Goal: Task Accomplishment & Management: Use online tool/utility

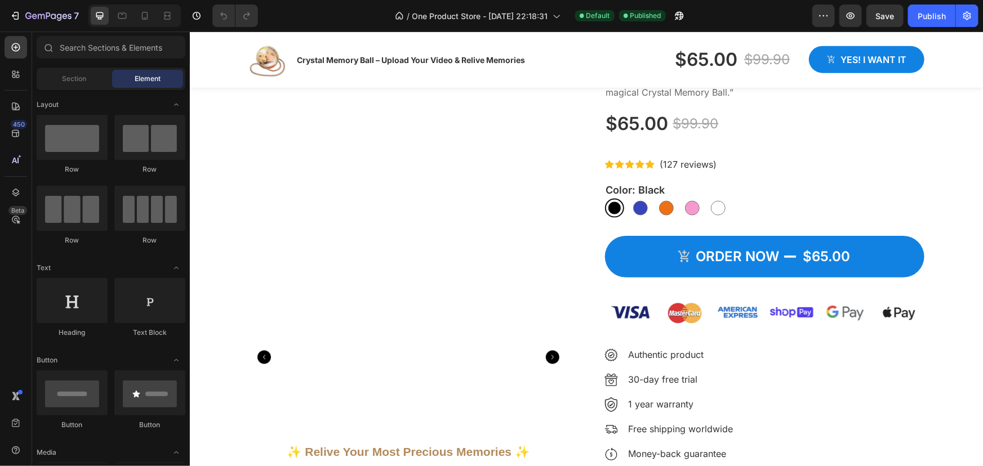
scroll to position [921, 0]
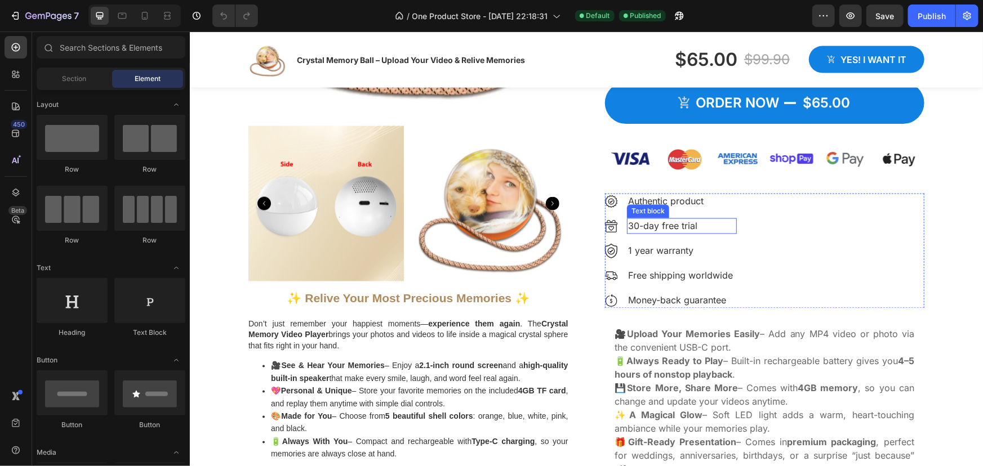
click at [645, 230] on p "30-day free trial" at bounding box center [681, 226] width 108 height 14
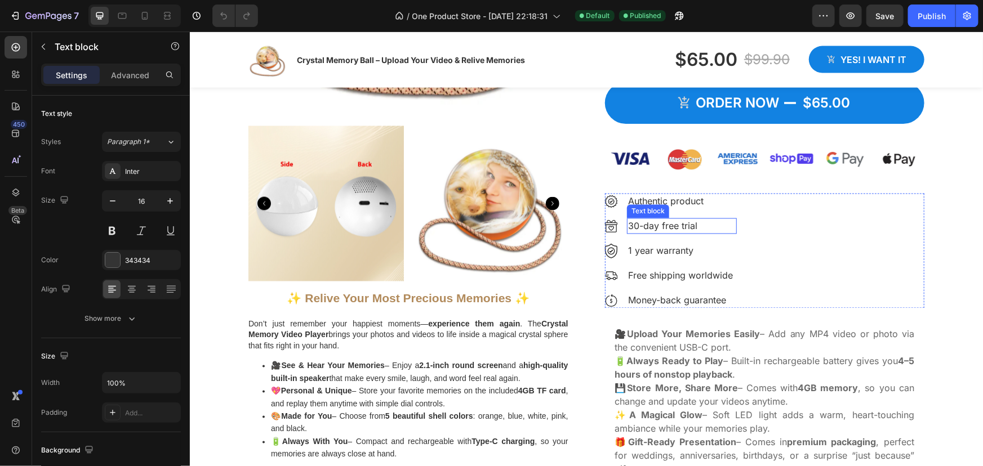
click at [645, 230] on p "30-day free trial" at bounding box center [681, 226] width 108 height 14
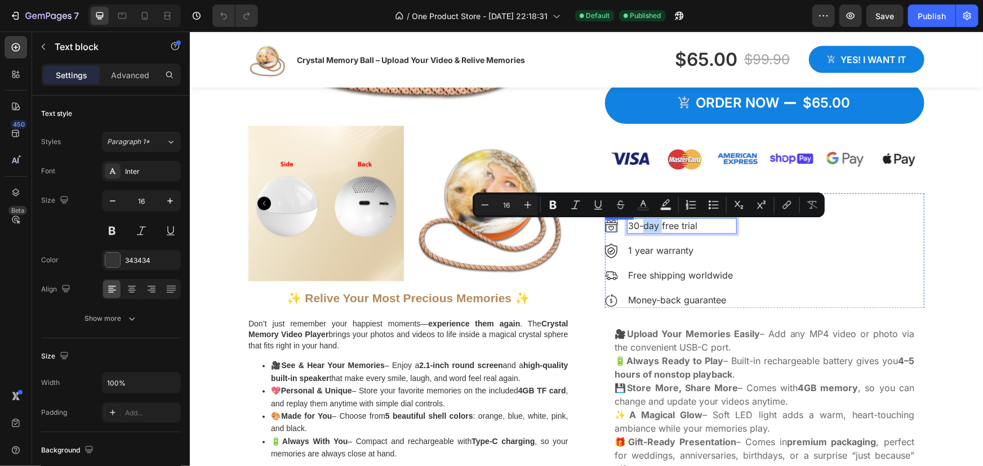
click at [604, 231] on div "Image" at bounding box center [610, 226] width 13 height 13
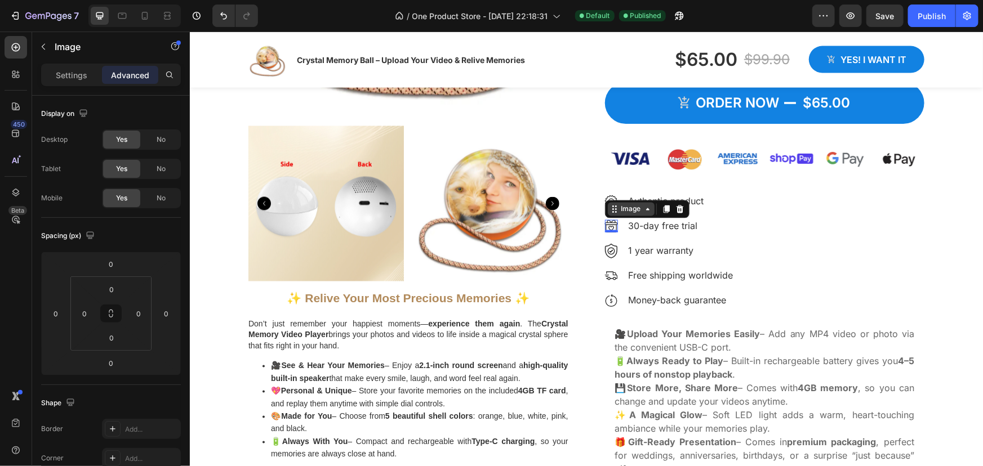
click at [634, 213] on div "Image" at bounding box center [630, 209] width 24 height 10
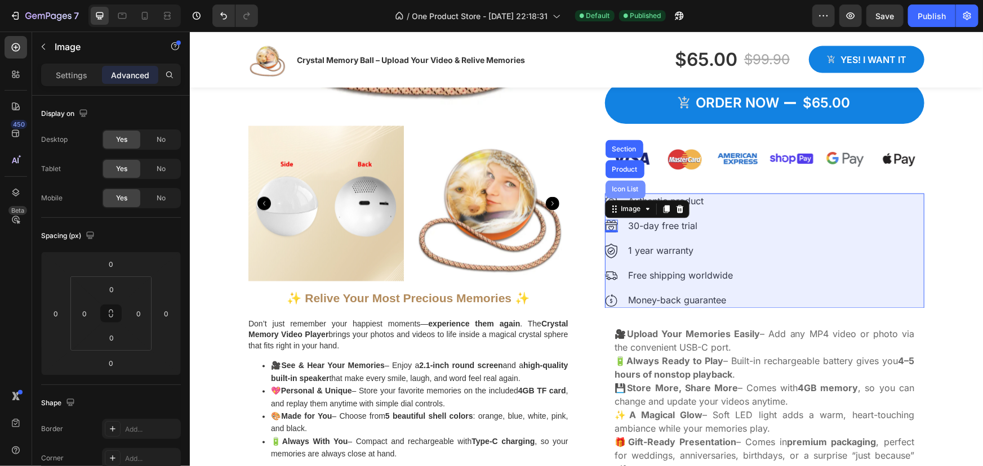
click at [620, 193] on div "Icon List" at bounding box center [624, 189] width 31 height 7
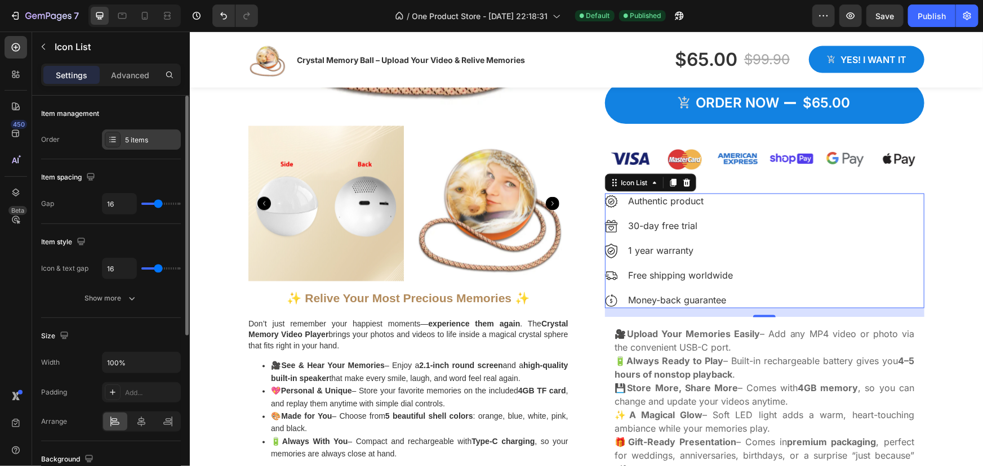
click at [110, 141] on icon at bounding box center [112, 139] width 9 height 9
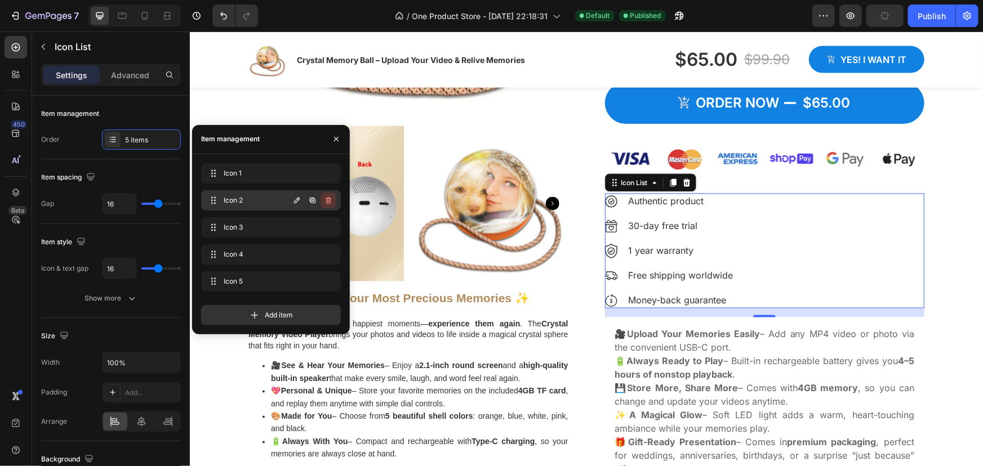
click at [325, 197] on icon "button" at bounding box center [328, 200] width 9 height 9
click at [324, 198] on div "Delete" at bounding box center [320, 200] width 21 height 10
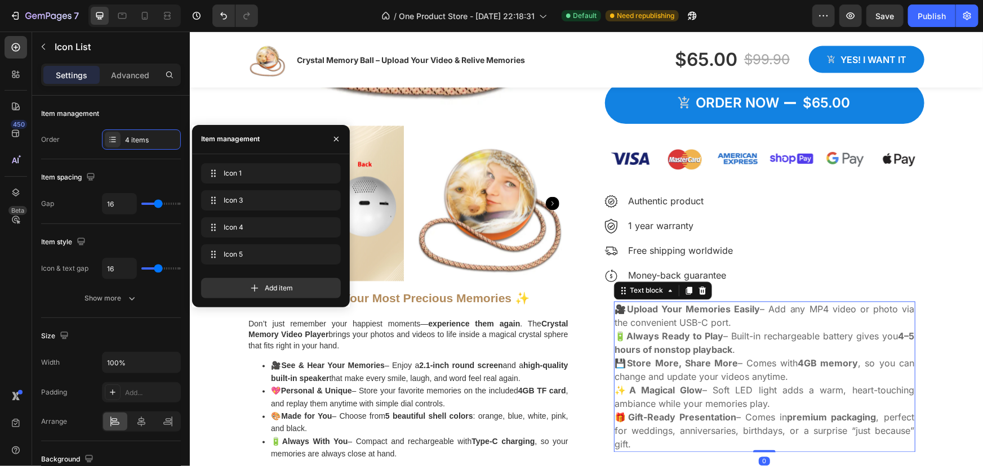
click at [678, 332] on strong "Always Ready to Play" at bounding box center [674, 336] width 97 height 11
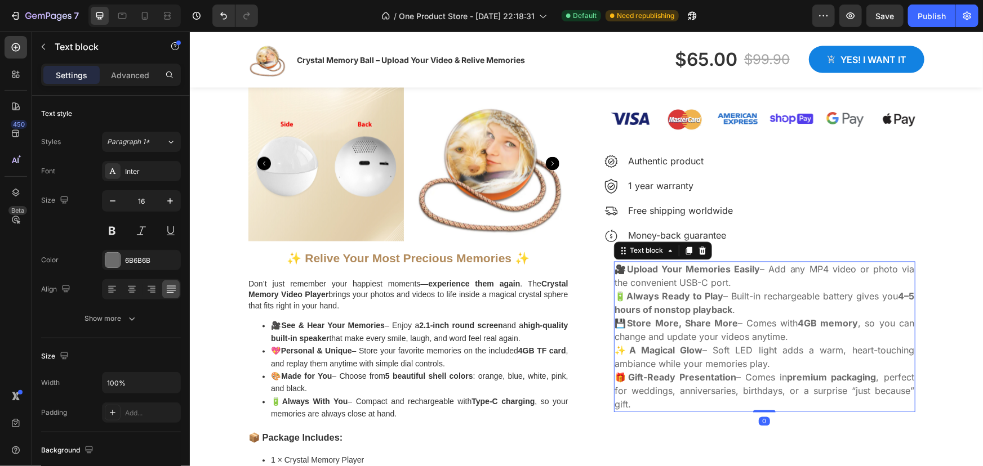
scroll to position [1024, 0]
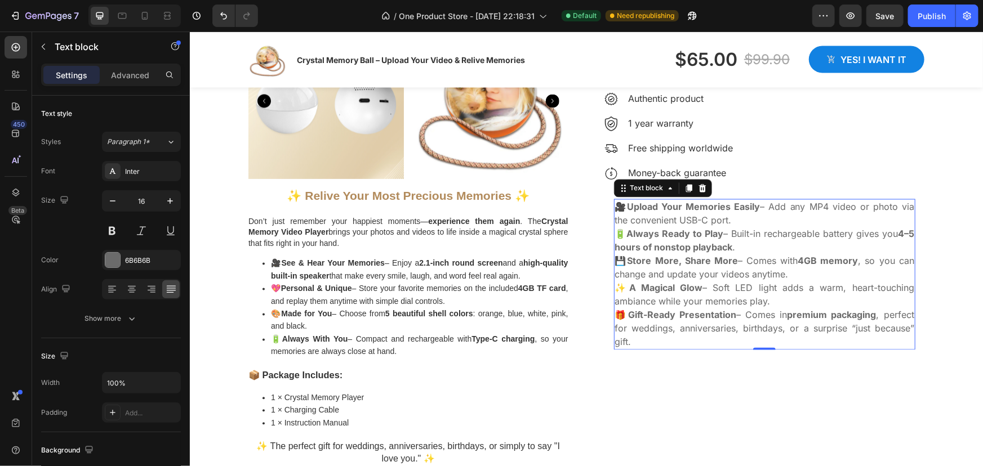
click at [780, 275] on p "💾 Store More, Share More – Comes with 4GB memory , so you can change and update…" at bounding box center [764, 267] width 300 height 27
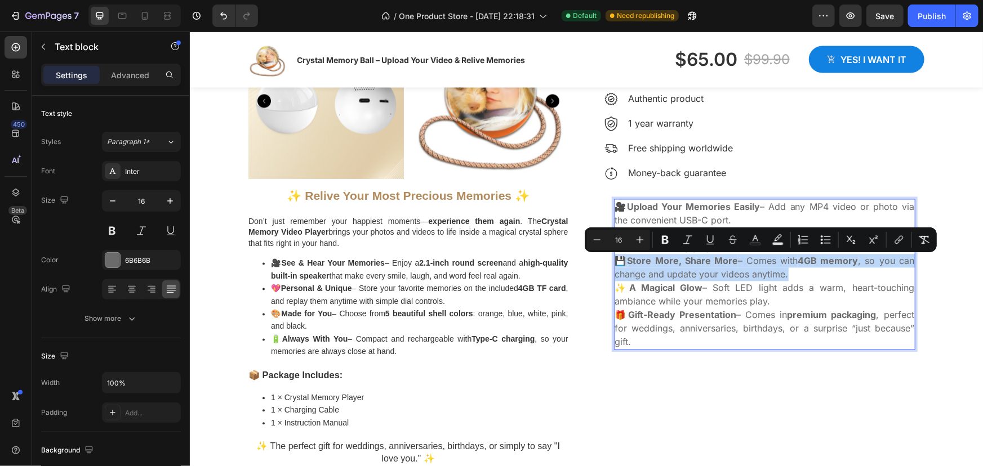
drag, startPoint x: 754, startPoint y: 276, endPoint x: 614, endPoint y: 260, distance: 141.2
click at [614, 260] on p "💾 Store More, Share More – Comes with 4GB memory , so you can change and update…" at bounding box center [764, 267] width 300 height 27
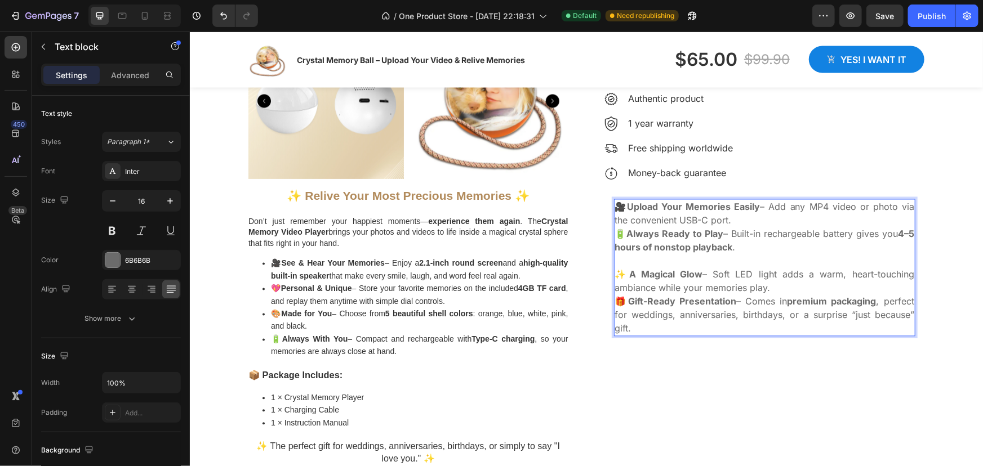
click at [751, 245] on p "🔋 Always Ready to Play – Built-in rechargeable battery gives you 4–5 hours of n…" at bounding box center [764, 240] width 300 height 27
click at [740, 249] on p "🔋 Always Ready to Play – Built-in rechargeable battery gives you 4–5 hours of n…" at bounding box center [764, 240] width 300 height 27
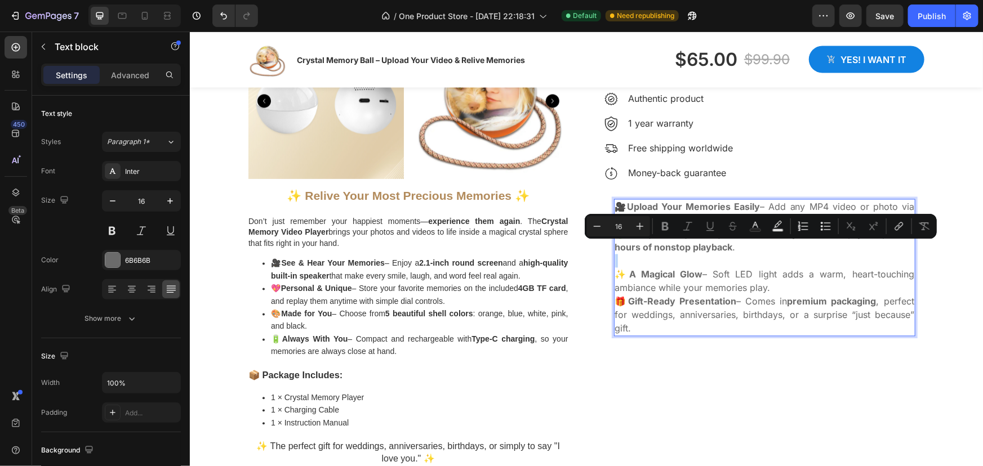
drag, startPoint x: 740, startPoint y: 251, endPoint x: 611, endPoint y: 272, distance: 130.7
click at [613, 272] on div "🎥 Upload Your Memories Easily – Add any MP4 video or photo via the convenient U…" at bounding box center [764, 267] width 302 height 137
click at [627, 264] on p "Rich Text Editor. Editing area: main" at bounding box center [764, 261] width 300 height 14
click at [617, 262] on p "Rich Text Editor. Editing area: main" at bounding box center [764, 261] width 300 height 14
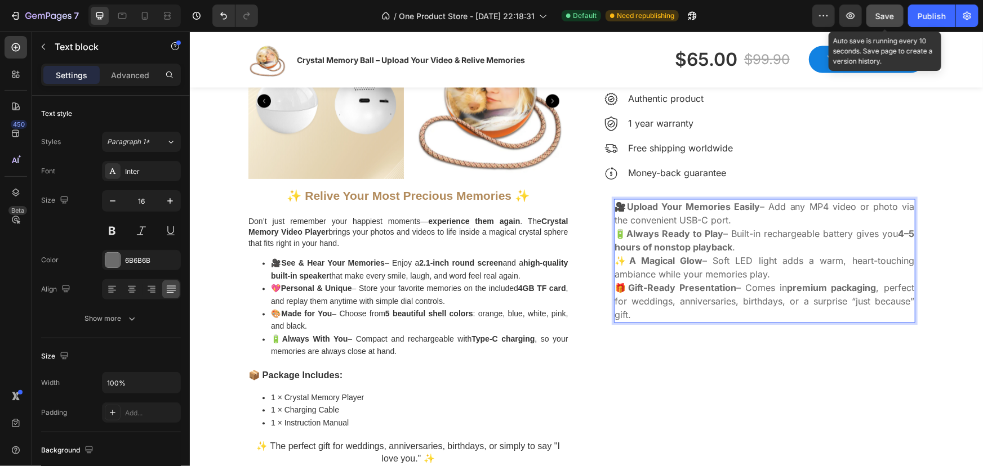
click at [877, 17] on span "Save" at bounding box center [885, 16] width 19 height 10
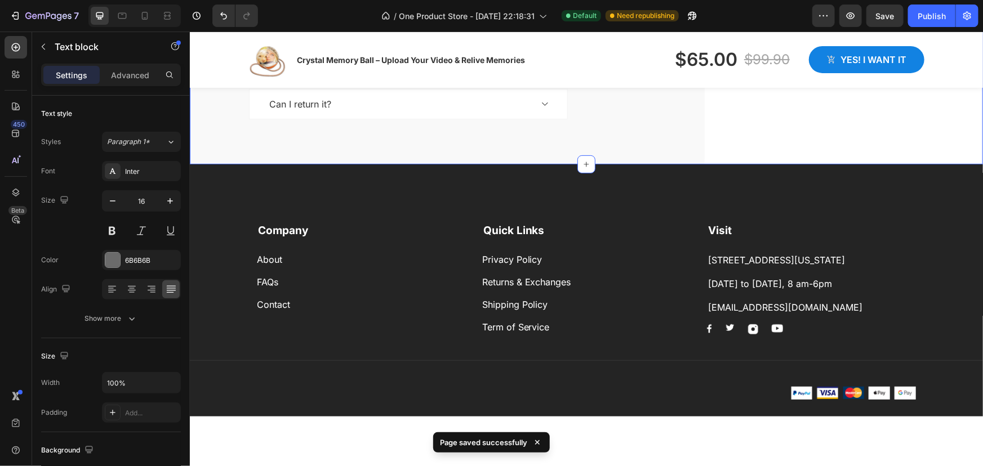
scroll to position [2405, 0]
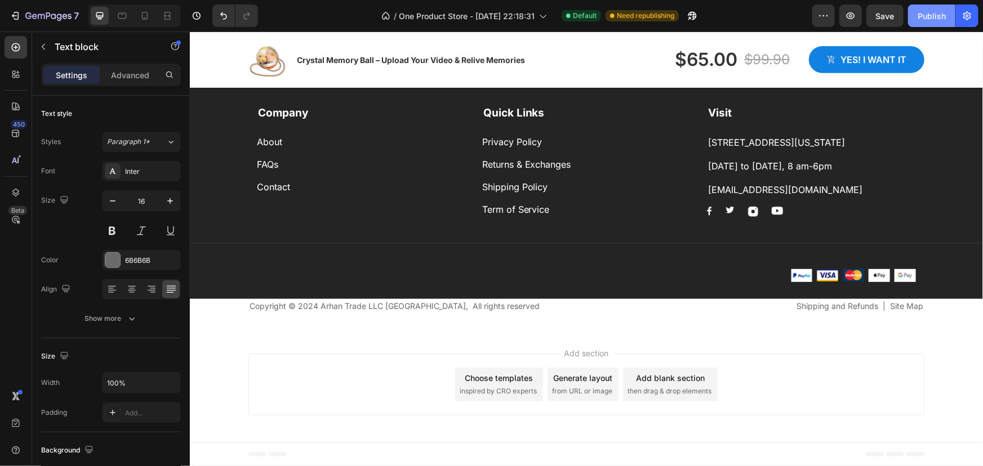
click at [926, 15] on div "Publish" at bounding box center [931, 16] width 28 height 12
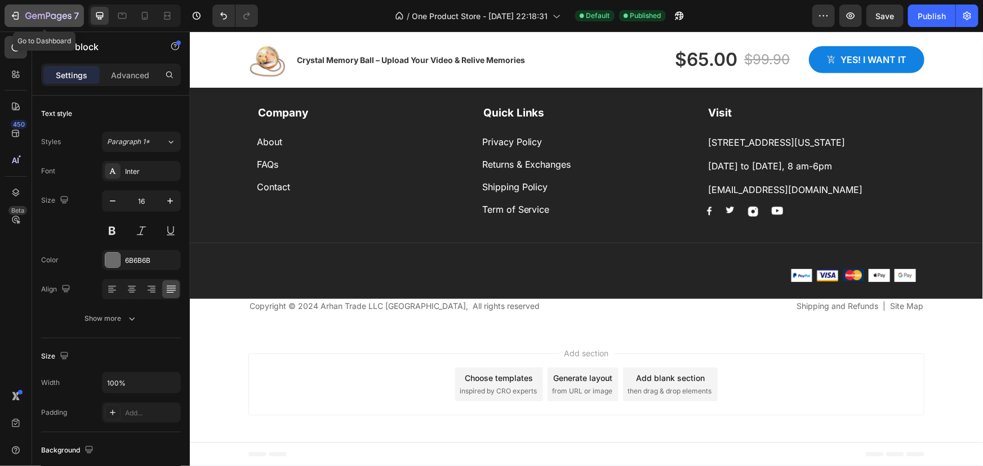
click at [13, 10] on icon "button" at bounding box center [15, 15] width 11 height 11
